Goal: Navigation & Orientation: Find specific page/section

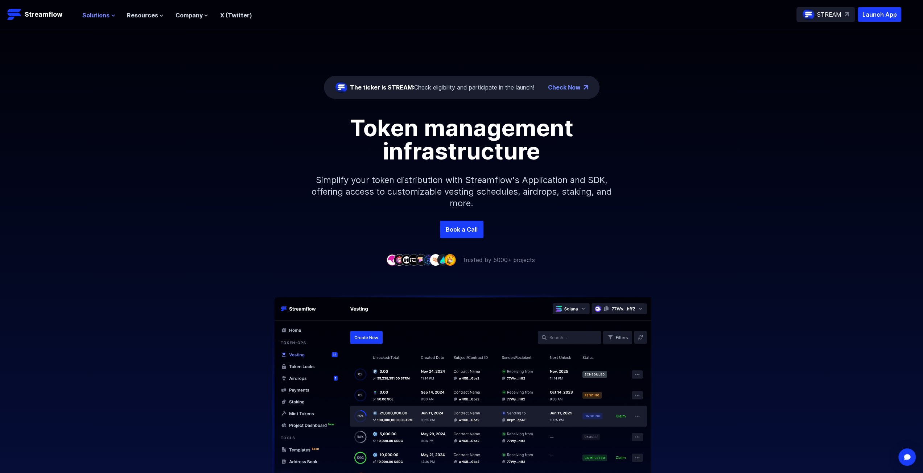
click at [107, 15] on span "Solutions" at bounding box center [95, 15] width 27 height 9
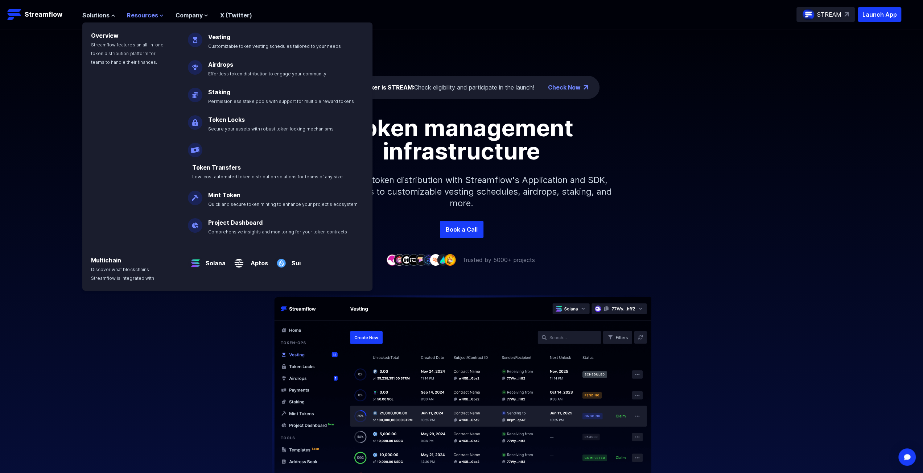
click at [150, 15] on span "Resources" at bounding box center [142, 15] width 31 height 9
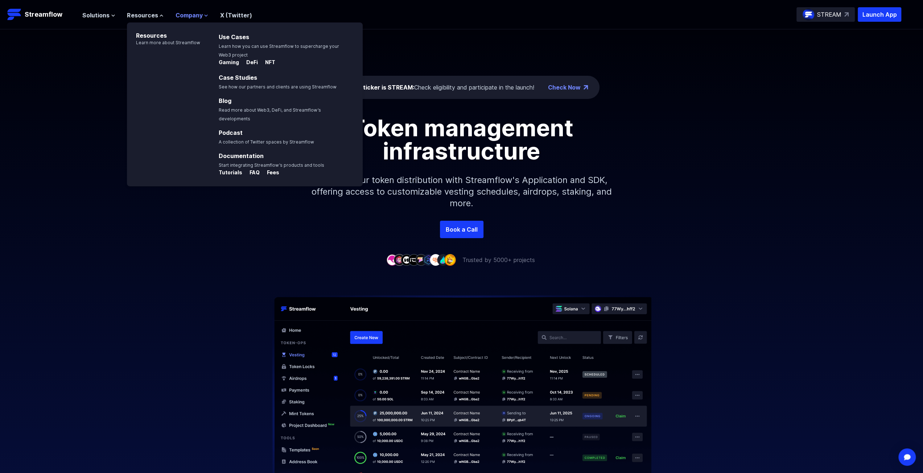
click at [195, 12] on span "Company" at bounding box center [188, 15] width 27 height 9
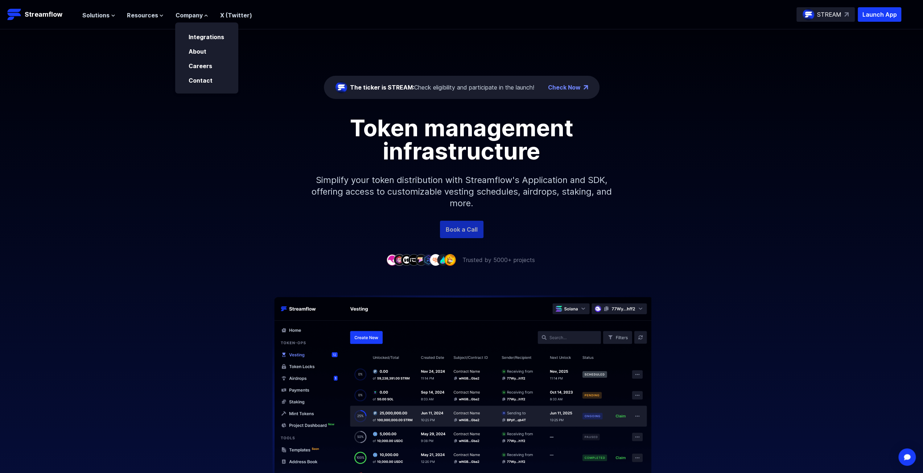
click at [459, 226] on link "Book a Call" at bounding box center [462, 229] width 44 height 17
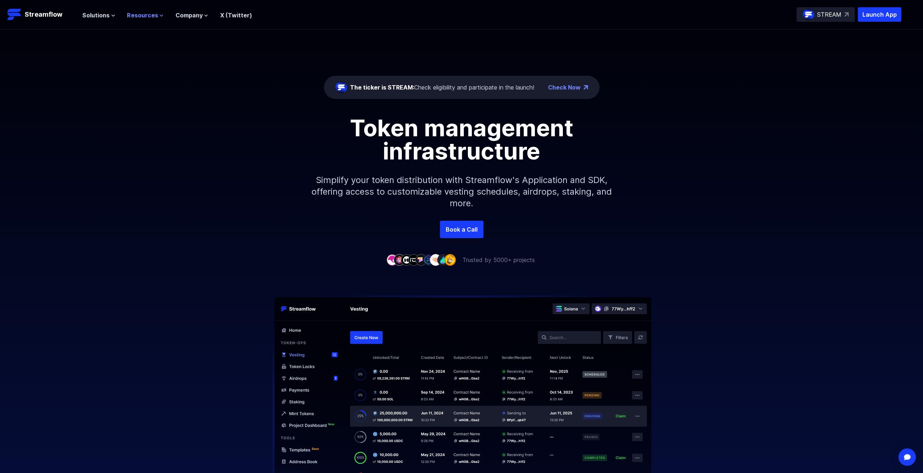
click at [147, 16] on span "Resources" at bounding box center [142, 15] width 31 height 9
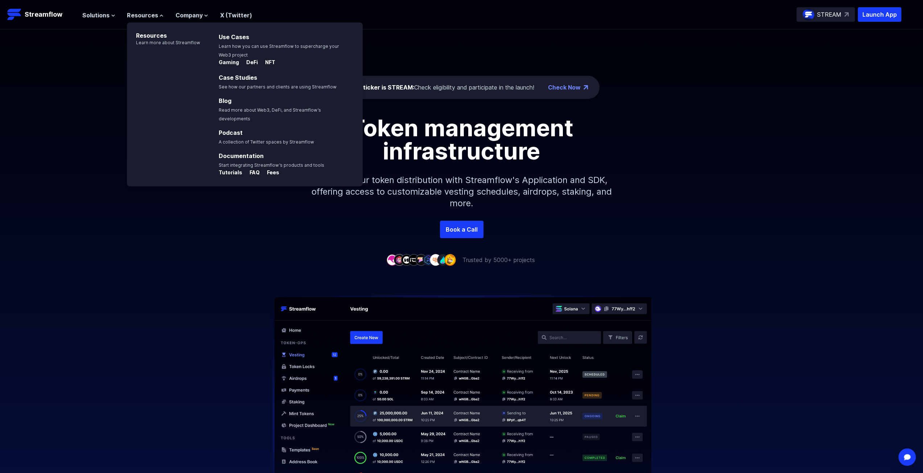
drag, startPoint x: 97, startPoint y: 84, endPoint x: 140, endPoint y: 15, distance: 81.6
click at [97, 83] on div "The ticker is STREAM: Check eligibility and participate in the launch! Check No…" at bounding box center [461, 124] width 923 height 191
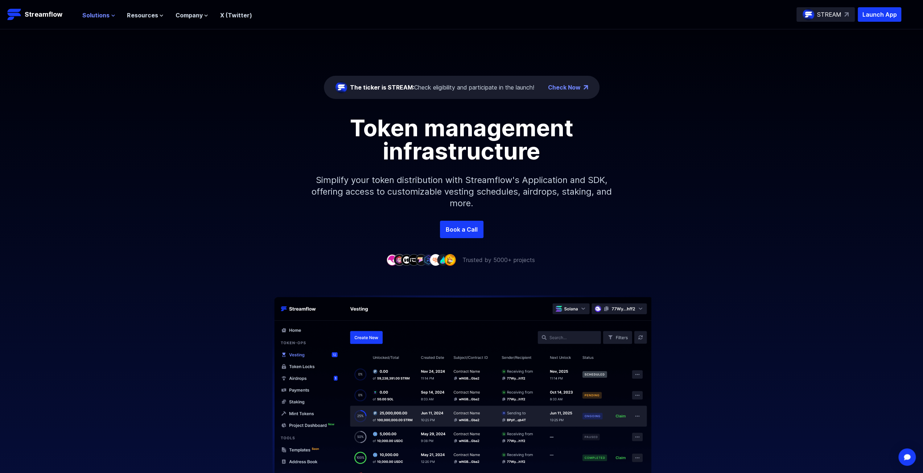
click at [102, 17] on span "Solutions" at bounding box center [95, 15] width 27 height 9
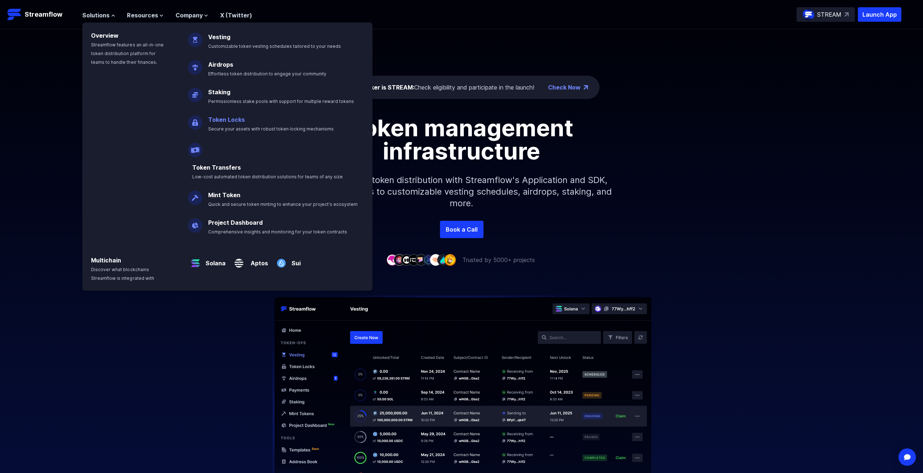
click at [222, 120] on link "Token Locks" at bounding box center [226, 119] width 37 height 7
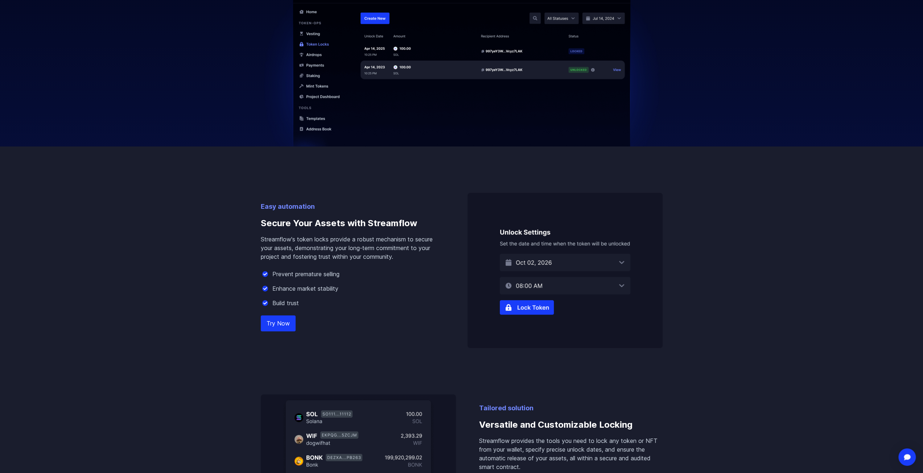
scroll to position [363, 0]
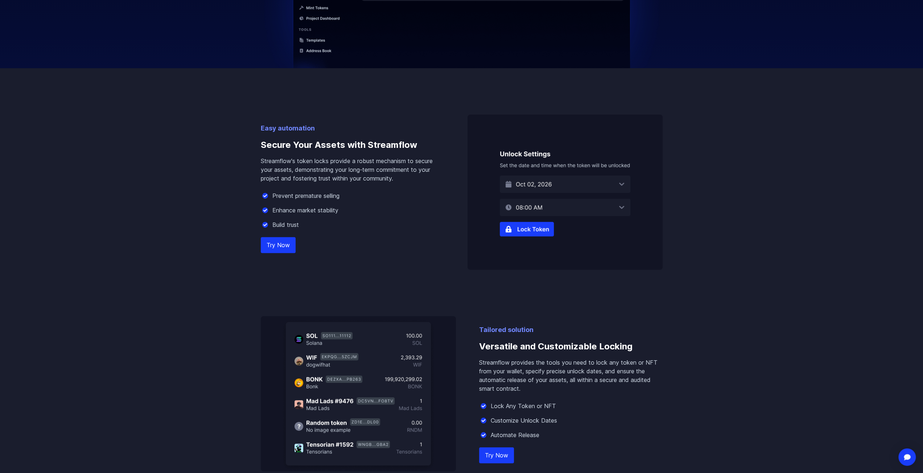
drag, startPoint x: 374, startPoint y: 218, endPoint x: 318, endPoint y: 236, distance: 58.9
click at [372, 219] on div "Prevent premature selling Enhance market stability Build trust" at bounding box center [352, 210] width 183 height 38
